Goal: Find specific page/section: Find specific page/section

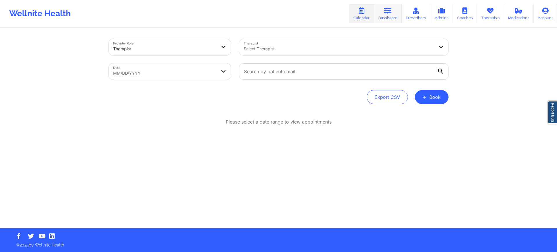
click at [383, 14] on link "Dashboard" at bounding box center [388, 13] width 28 height 19
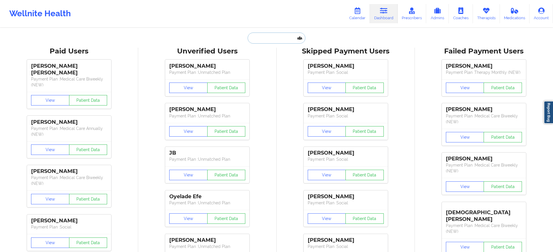
click at [295, 41] on input "text" at bounding box center [276, 37] width 57 height 11
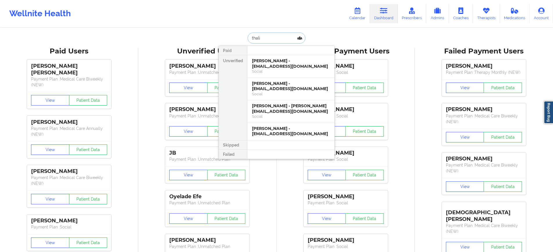
type input "[PERSON_NAME]"
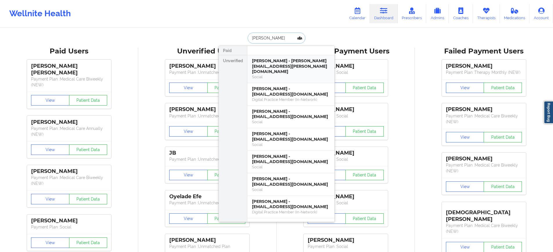
click at [294, 62] on div "[PERSON_NAME] - [PERSON_NAME][EMAIL_ADDRESS][PERSON_NAME][DOMAIN_NAME]" at bounding box center [291, 66] width 78 height 16
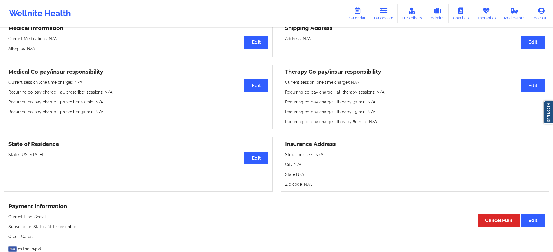
scroll to position [290, 0]
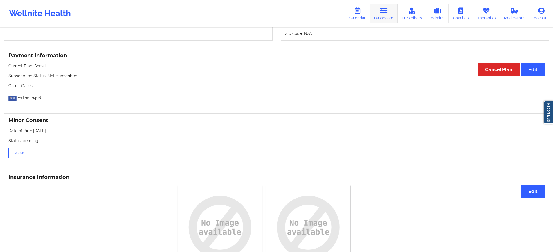
click at [380, 12] on link "Dashboard" at bounding box center [384, 13] width 28 height 19
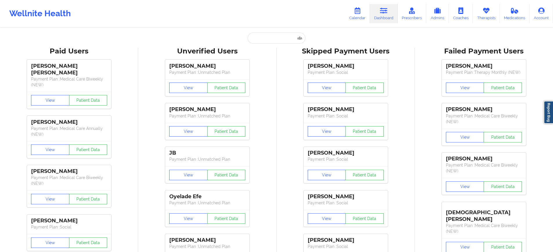
paste input "[EMAIL_ADDRESS][DOMAIN_NAME]"
type input "[EMAIL_ADDRESS][DOMAIN_NAME]"
click at [286, 41] on input "[EMAIL_ADDRESS][DOMAIN_NAME]" at bounding box center [276, 37] width 57 height 11
